Goal: Task Accomplishment & Management: Complete application form

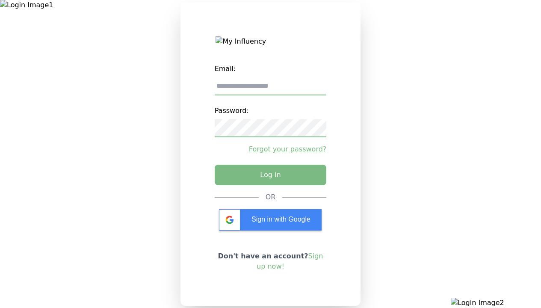
click at [270, 89] on input "email" at bounding box center [271, 86] width 112 height 18
type input "**********"
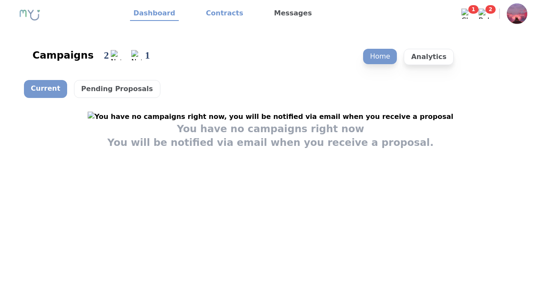
click at [219, 14] on link "Contracts" at bounding box center [225, 13] width 44 height 15
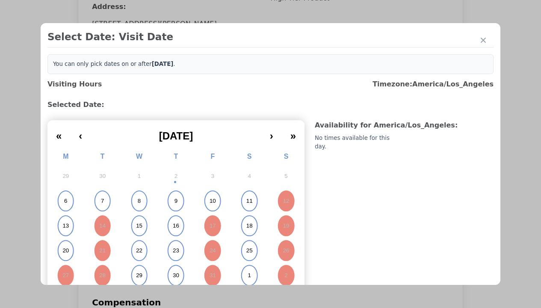
click at [138, 226] on abbr "15" at bounding box center [139, 226] width 6 height 8
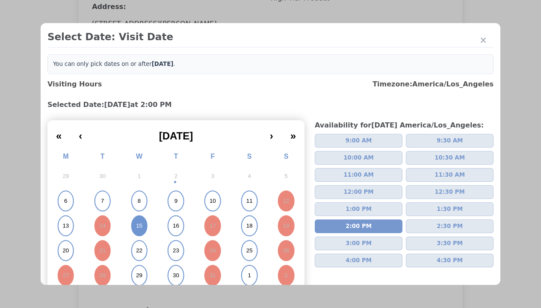
click at [213, 143] on div "Please Select Submission Date" at bounding box center [214, 138] width 88 height 9
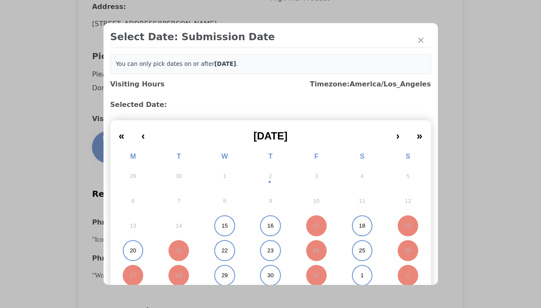
click at [222, 226] on abbr "15" at bounding box center [225, 226] width 6 height 8
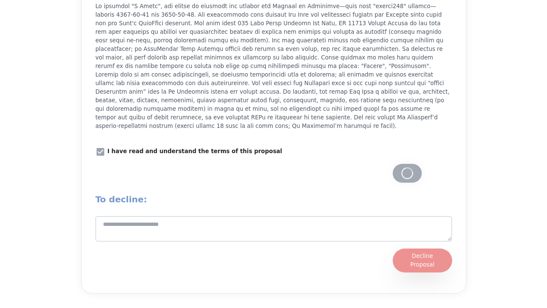
scroll to position [1091, 0]
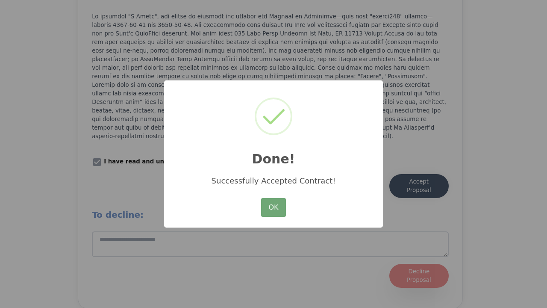
click at [274, 208] on button "OK" at bounding box center [273, 207] width 25 height 19
